Goal: Find specific page/section: Find specific page/section

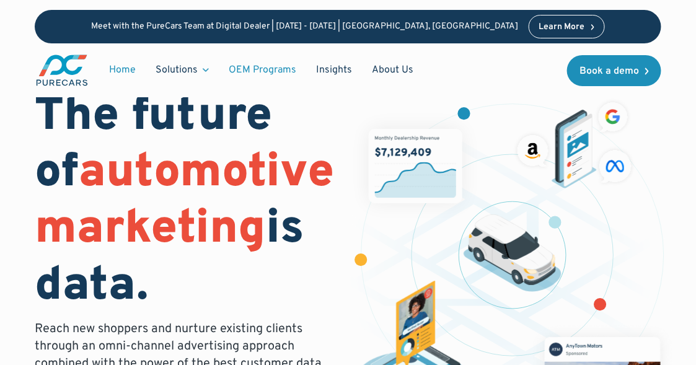
click at [275, 71] on link "OEM Programs" at bounding box center [262, 70] width 87 height 24
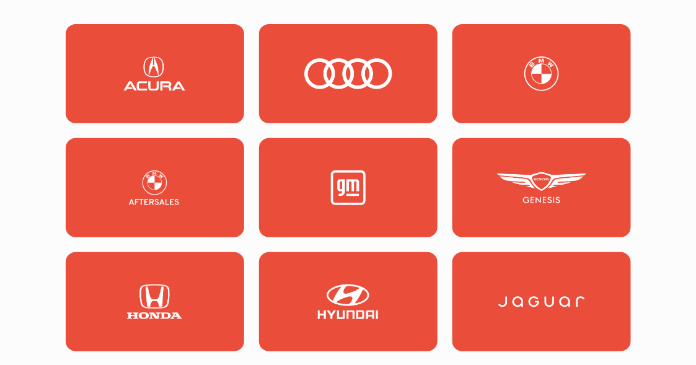
scroll to position [1321, 0]
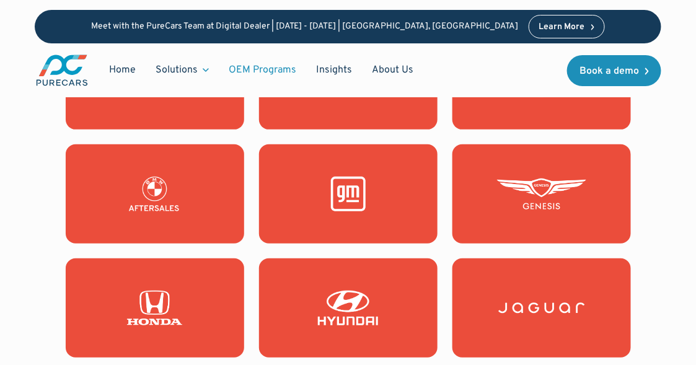
click at [342, 196] on img at bounding box center [348, 194] width 89 height 35
